Goal: Transaction & Acquisition: Purchase product/service

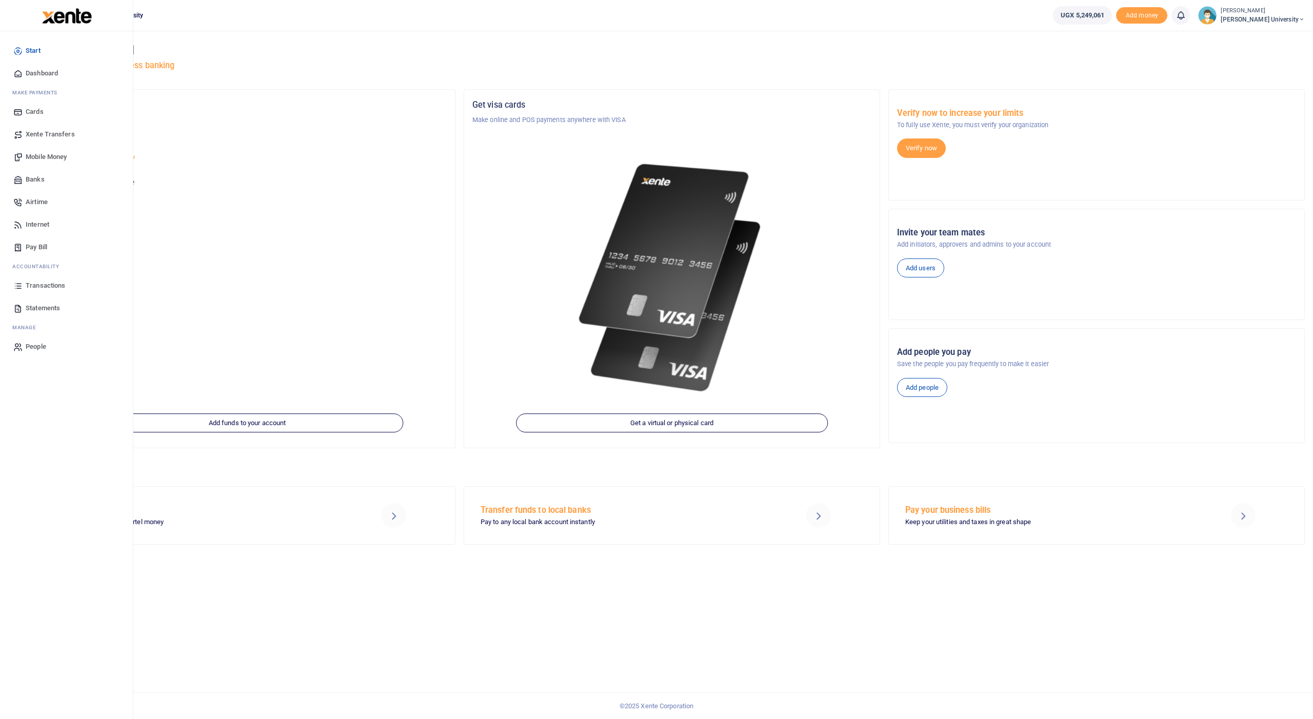
click at [43, 286] on span "Transactions" at bounding box center [45, 286] width 39 height 10
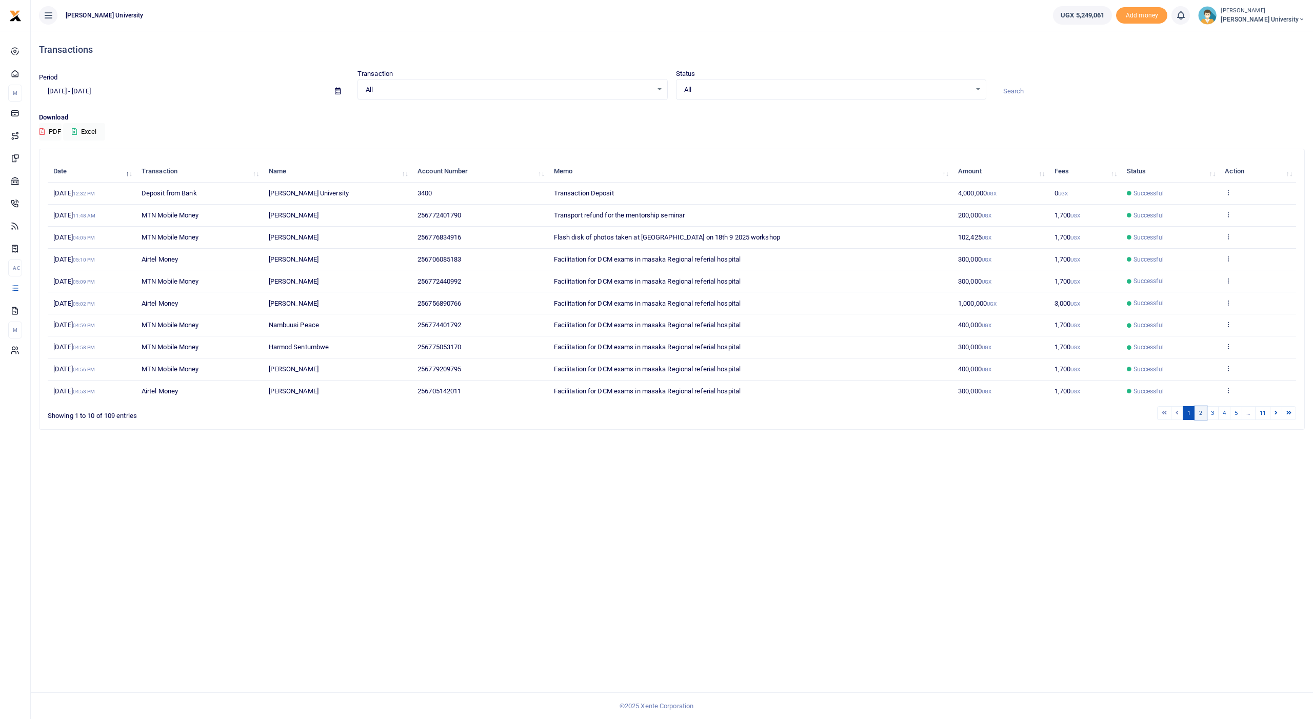
click at [1203, 407] on link "2" at bounding box center [1200, 413] width 12 height 14
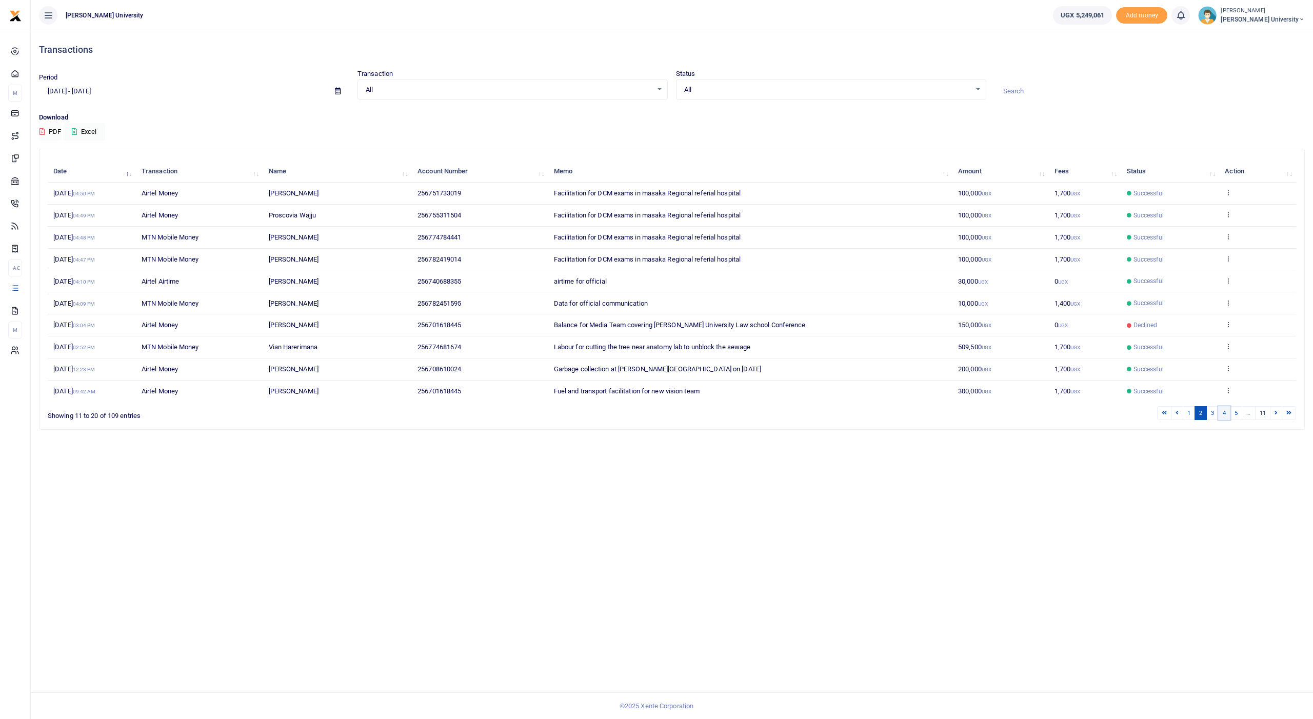
click at [1223, 407] on link "4" at bounding box center [1224, 413] width 12 height 14
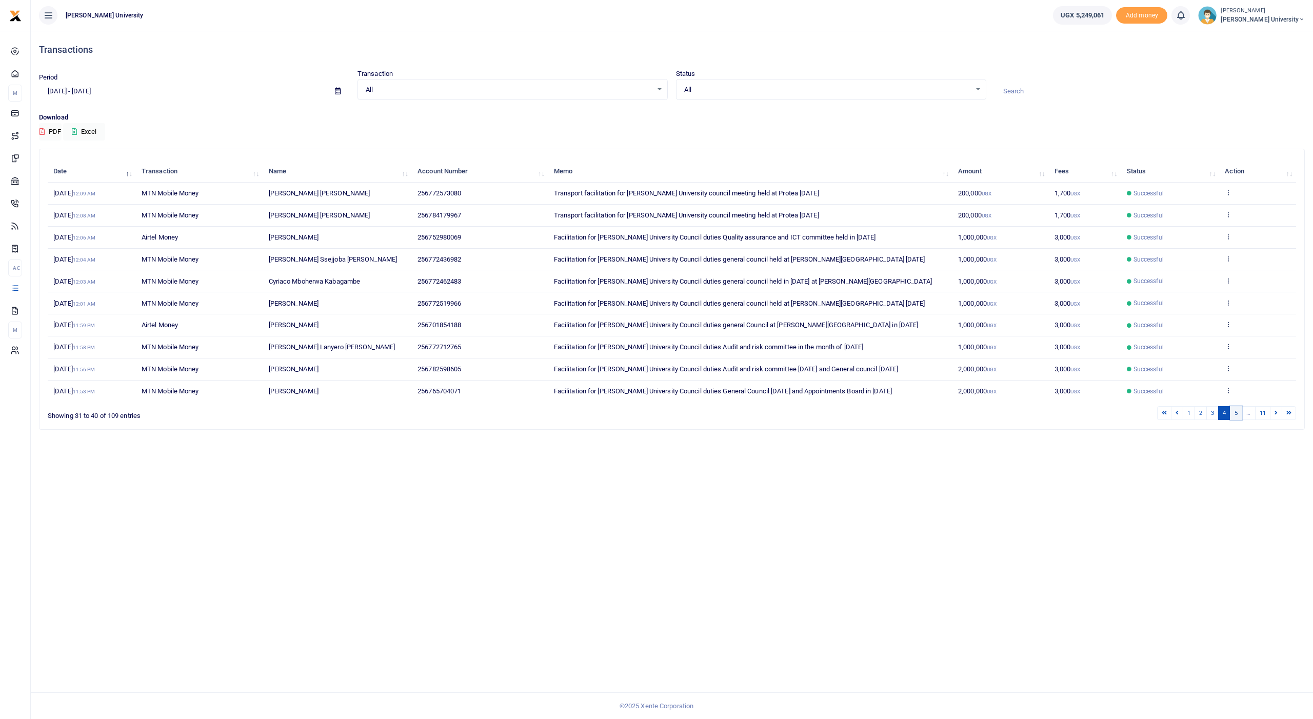
click at [1233, 407] on link "5" at bounding box center [1236, 413] width 12 height 14
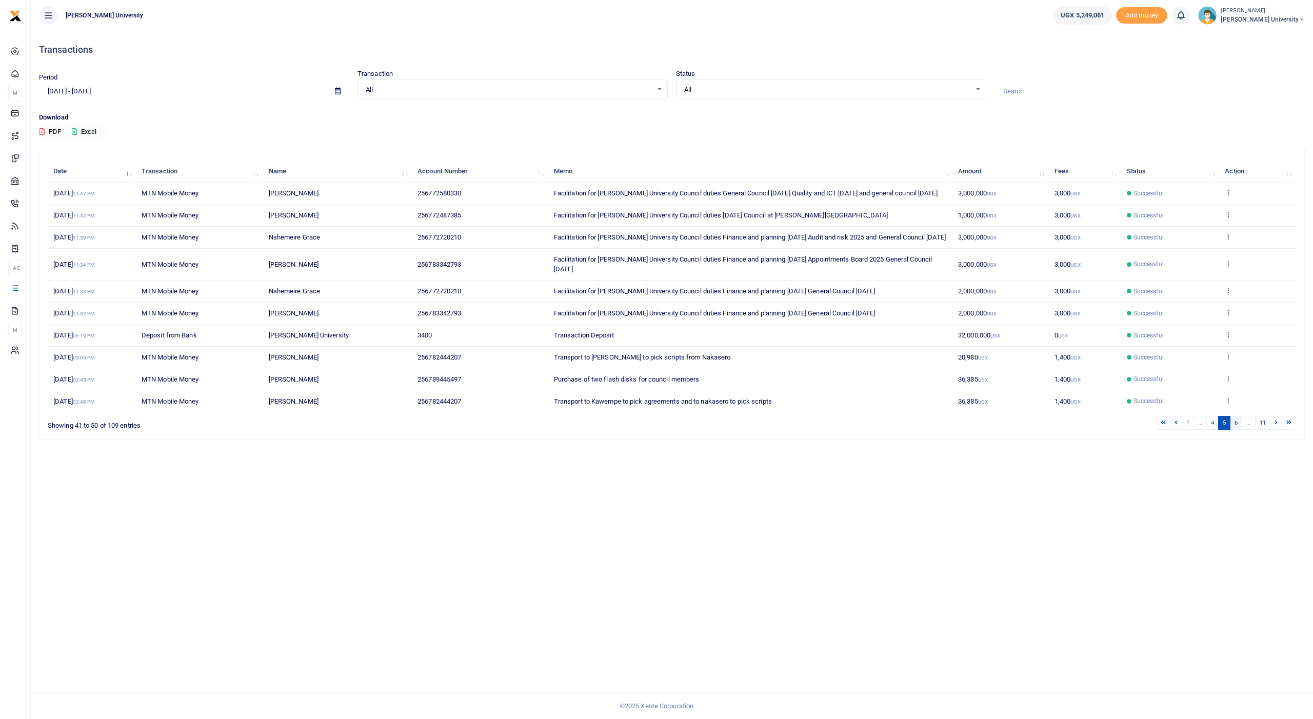
click at [1237, 430] on link "6" at bounding box center [1236, 423] width 12 height 14
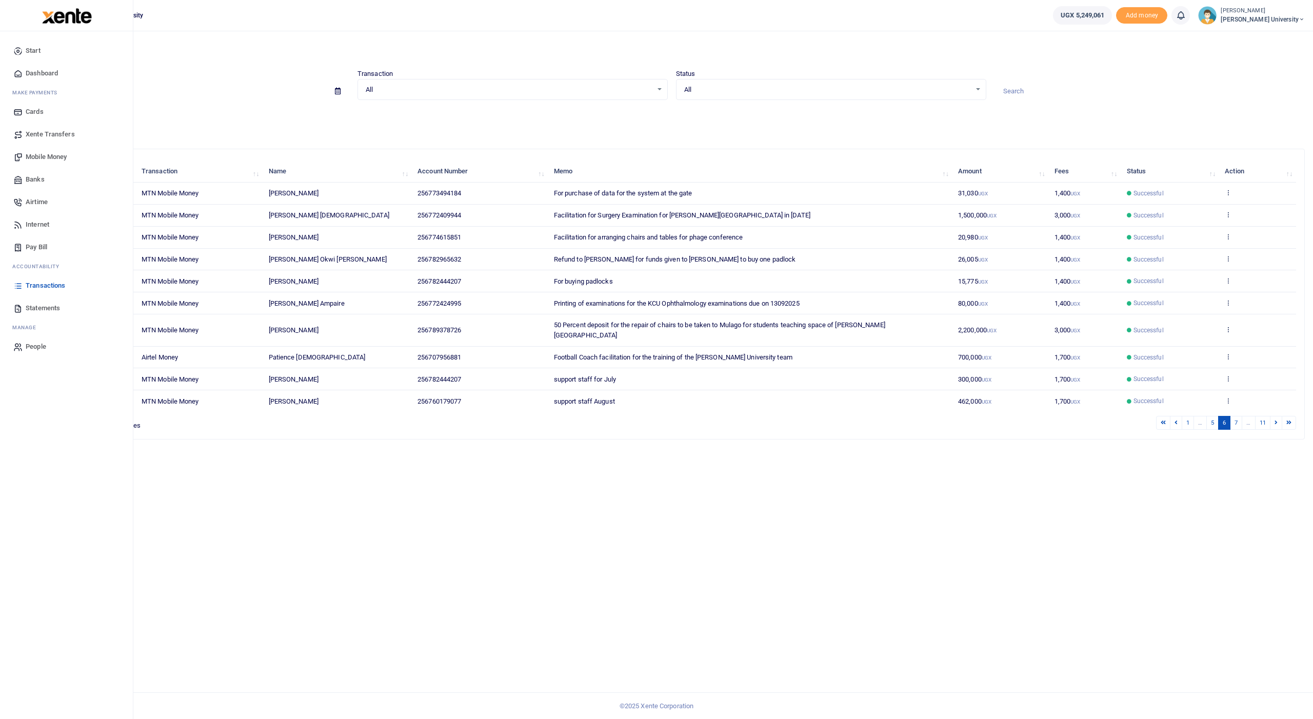
click at [53, 157] on span "Mobile Money" at bounding box center [46, 157] width 41 height 10
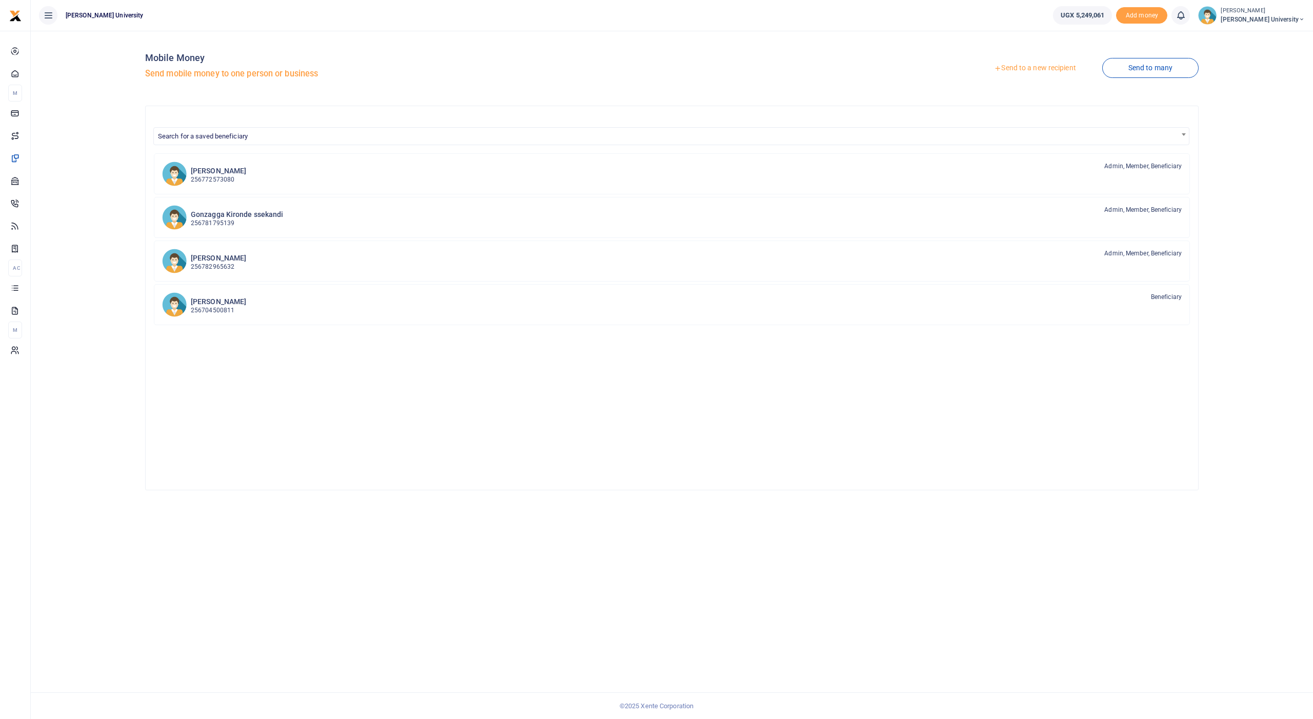
click at [1024, 66] on link "Send to a new recipient" at bounding box center [1035, 68] width 134 height 18
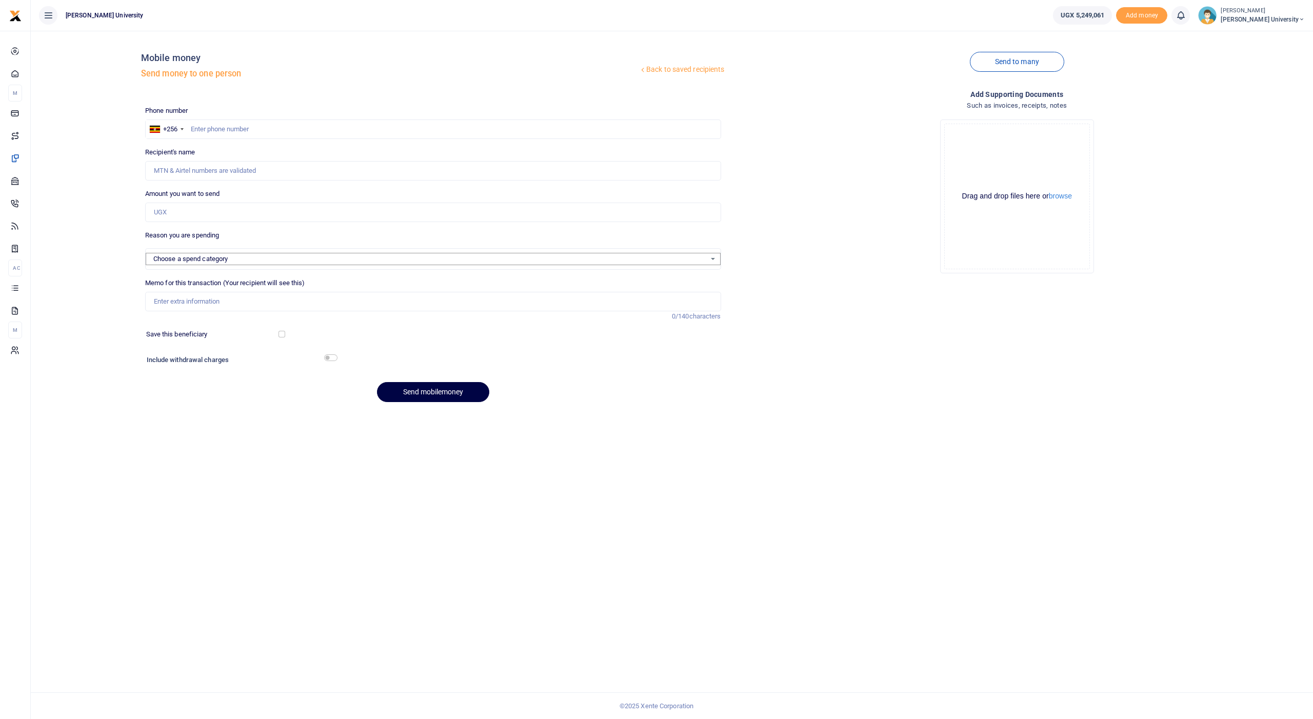
select select
click at [212, 131] on input "text" at bounding box center [433, 128] width 576 height 19
type input "789378726"
type input "Julius Muhodi"
type input "789378726"
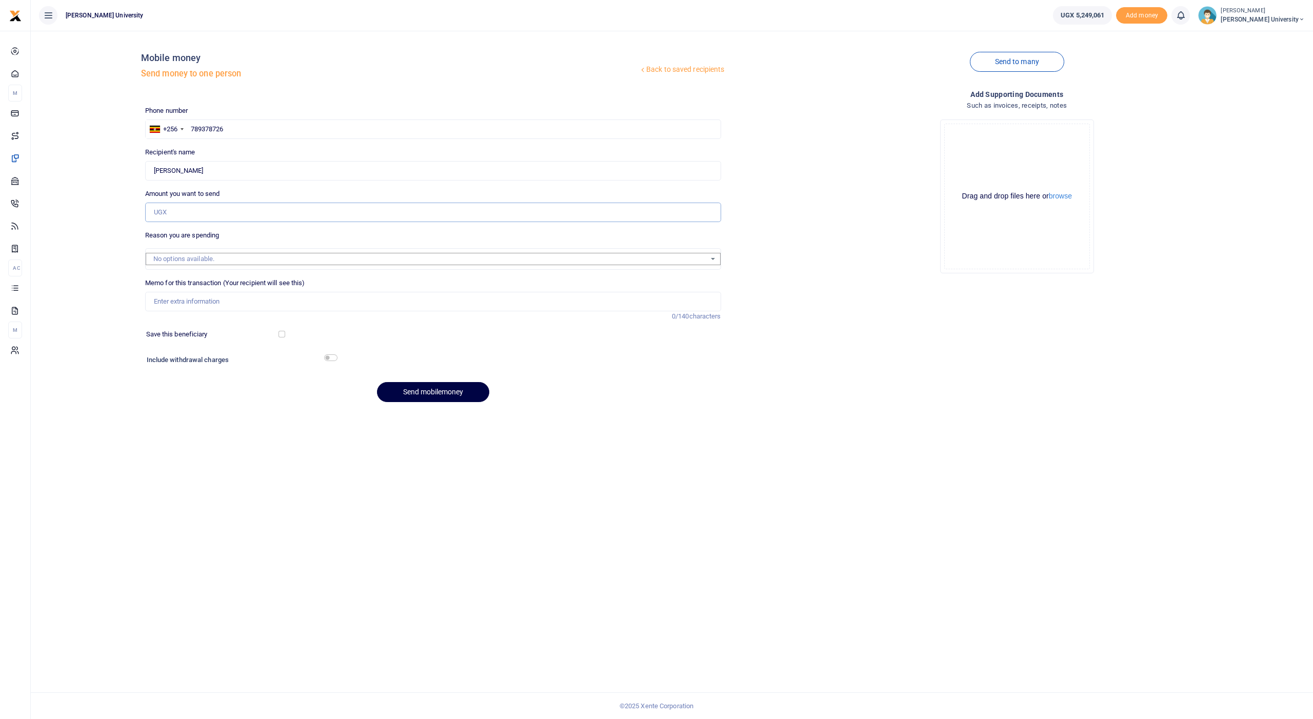
click at [183, 210] on input "Amount you want to send" at bounding box center [433, 212] width 576 height 19
type input "1,000,000"
click at [158, 299] on input "Memo for this transaction (Your recipient will see this)" at bounding box center [433, 301] width 576 height 19
type input "Additional deposit for repair of chairs to be taken to mulago for teaching spac…"
click at [445, 390] on button "Send mobilemoney" at bounding box center [433, 392] width 112 height 20
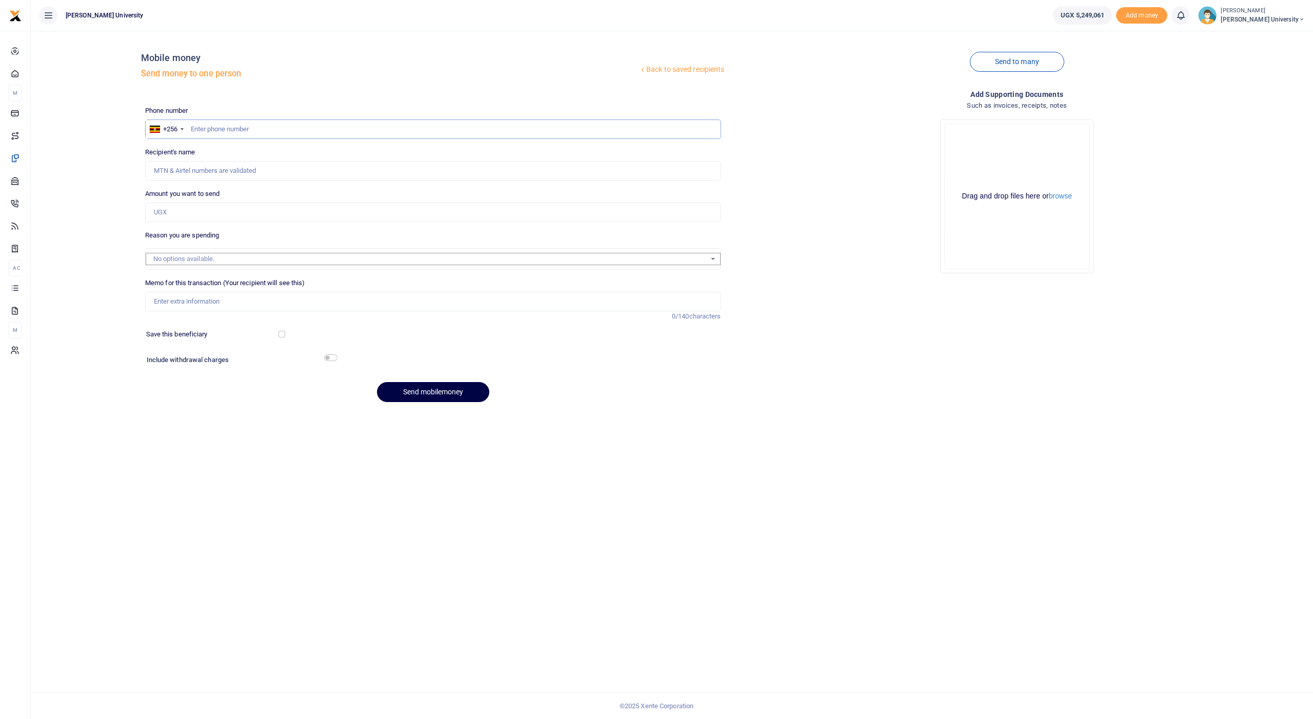
click at [202, 130] on input "text" at bounding box center [433, 128] width 576 height 19
type input "705725457"
click at [170, 208] on input "Amount you want to send" at bounding box center [433, 212] width 576 height 19
type input "[PERSON_NAME]"
type input "650,000"
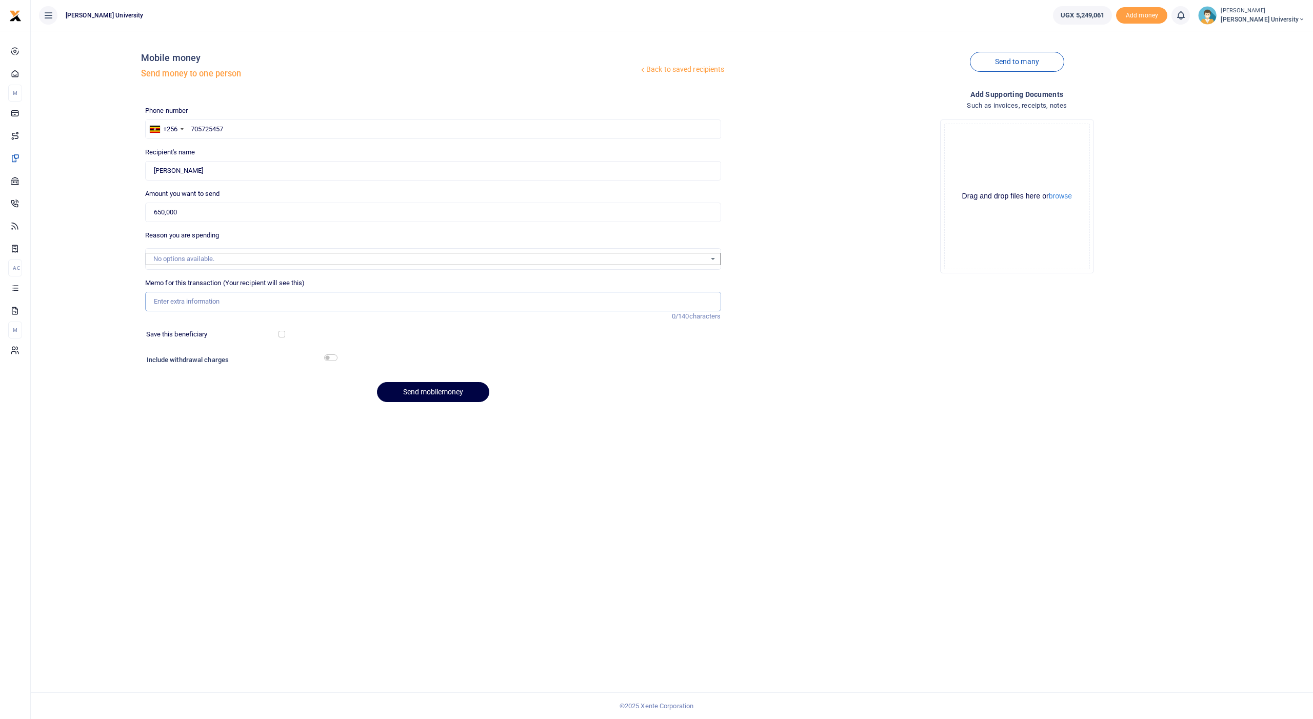
click at [163, 294] on input "Memo for this transaction (Your recipient will see this)" at bounding box center [433, 301] width 576 height 19
click at [169, 301] on input "Torbour cartridge for kcu van" at bounding box center [433, 301] width 576 height 19
type input "Torbour cartridge for kcu van"
click at [415, 390] on button "Send mobilemoney" at bounding box center [433, 392] width 112 height 20
